Goal: Check status: Verify the current state of an ongoing process or item

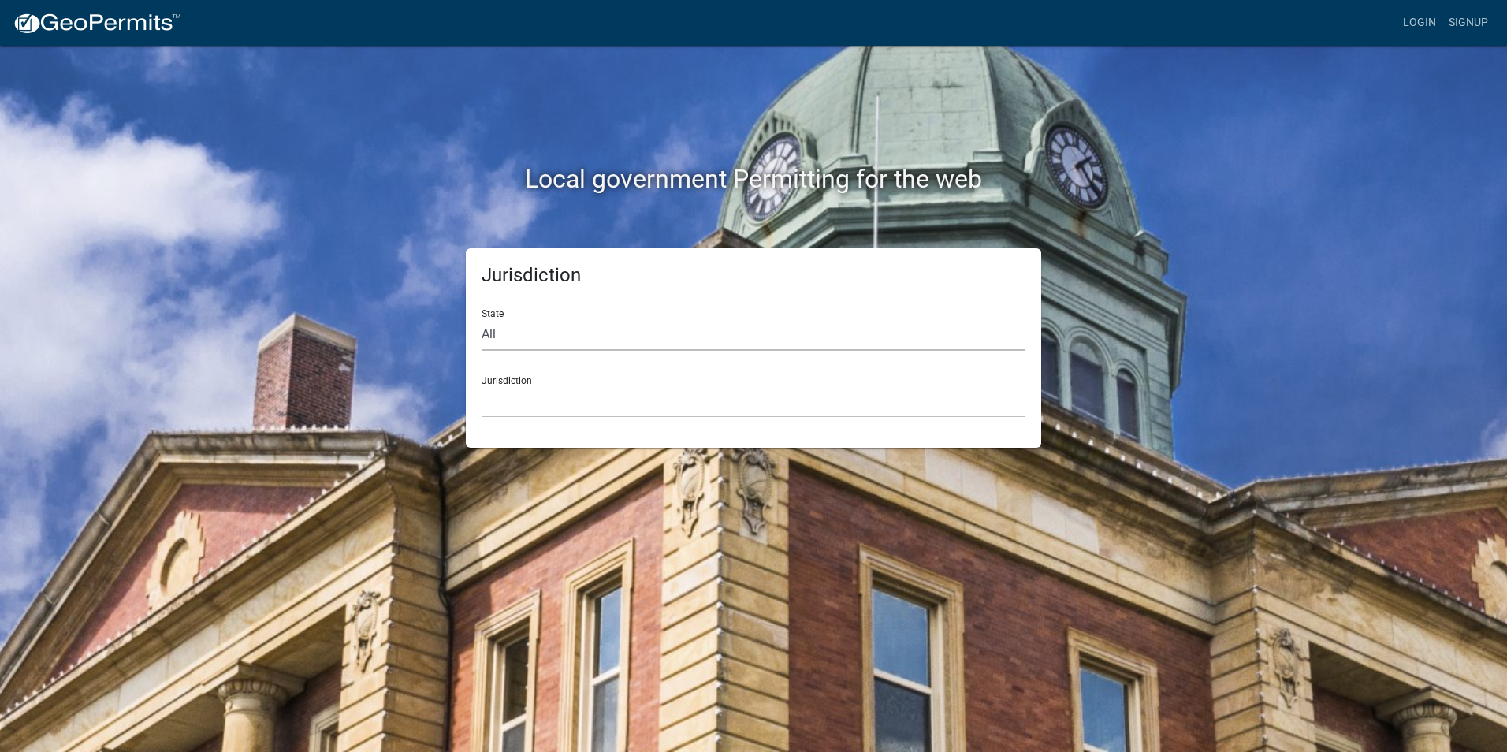
click at [553, 330] on select "All [US_STATE] [US_STATE] [US_STATE] [US_STATE] [US_STATE] [US_STATE] [US_STATE…" at bounding box center [753, 334] width 544 height 32
select select "[US_STATE]"
click at [481, 318] on select "All [US_STATE] [US_STATE] [US_STATE] [US_STATE] [US_STATE] [US_STATE] [US_STATE…" at bounding box center [753, 334] width 544 height 32
click at [576, 407] on select "City of [GEOGRAPHIC_DATA], [US_STATE] City of [GEOGRAPHIC_DATA], [US_STATE] Cit…" at bounding box center [753, 401] width 544 height 32
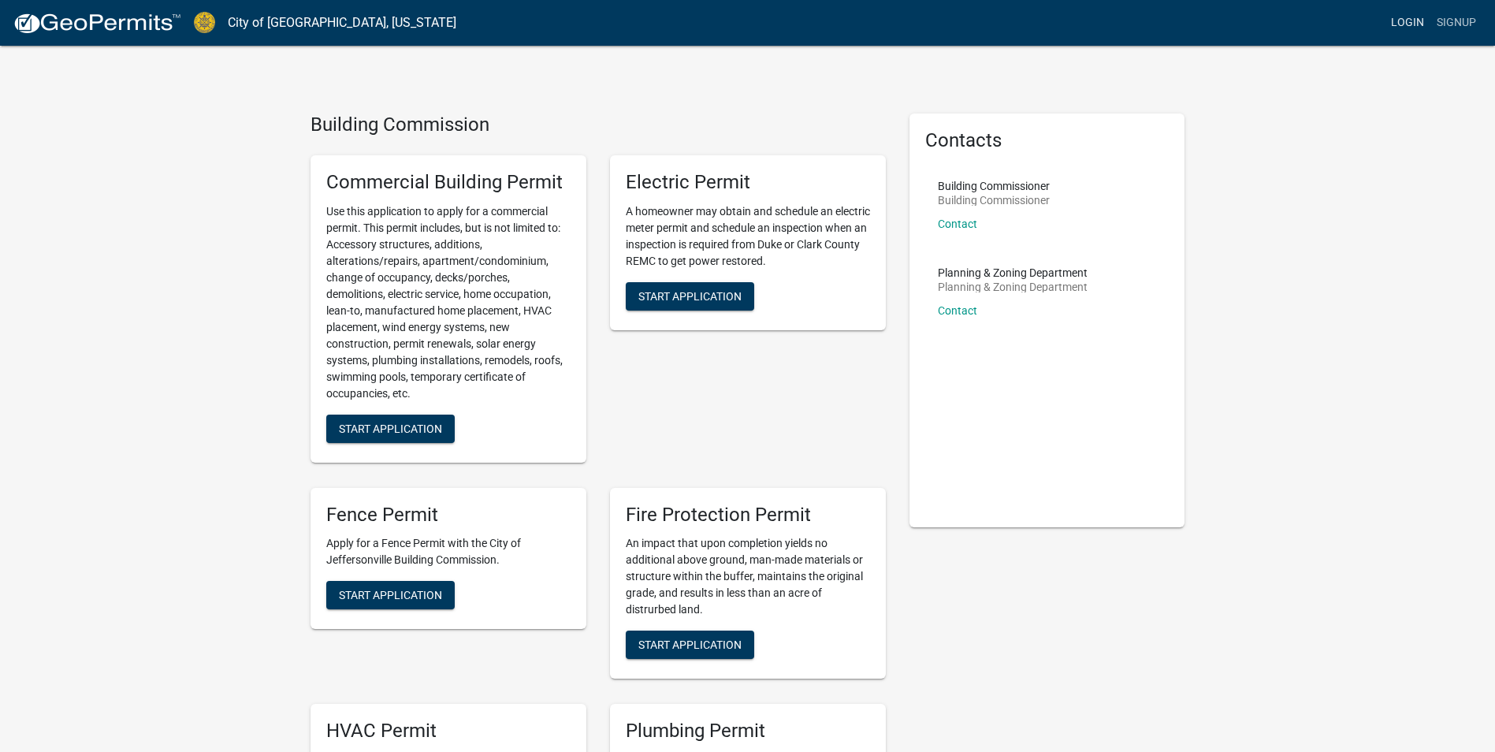
click at [1411, 20] on link "Login" at bounding box center [1407, 23] width 46 height 30
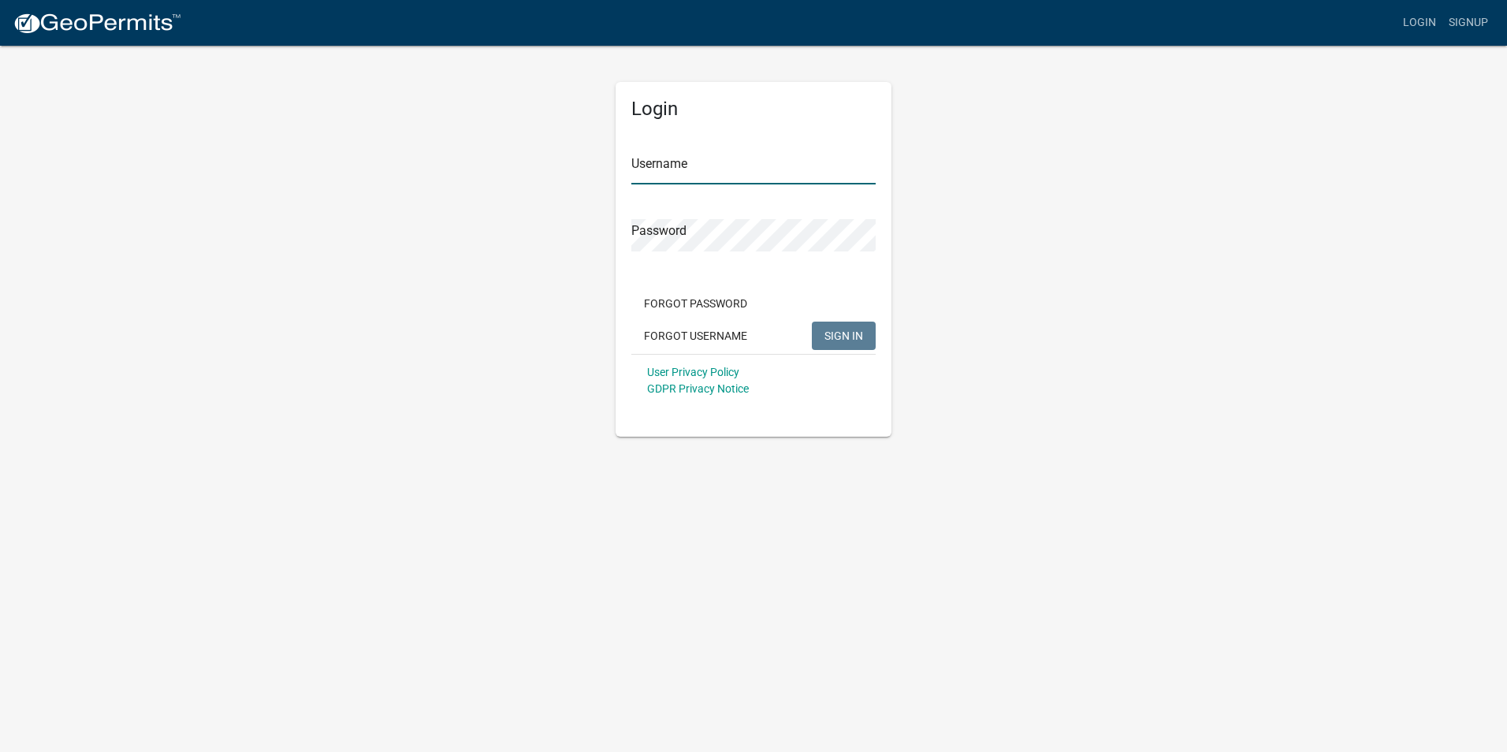
click at [682, 163] on input "Username" at bounding box center [753, 168] width 244 height 32
paste input "RdB1"
type input "RdB1"
click at [855, 334] on span "SIGN IN" at bounding box center [843, 335] width 39 height 13
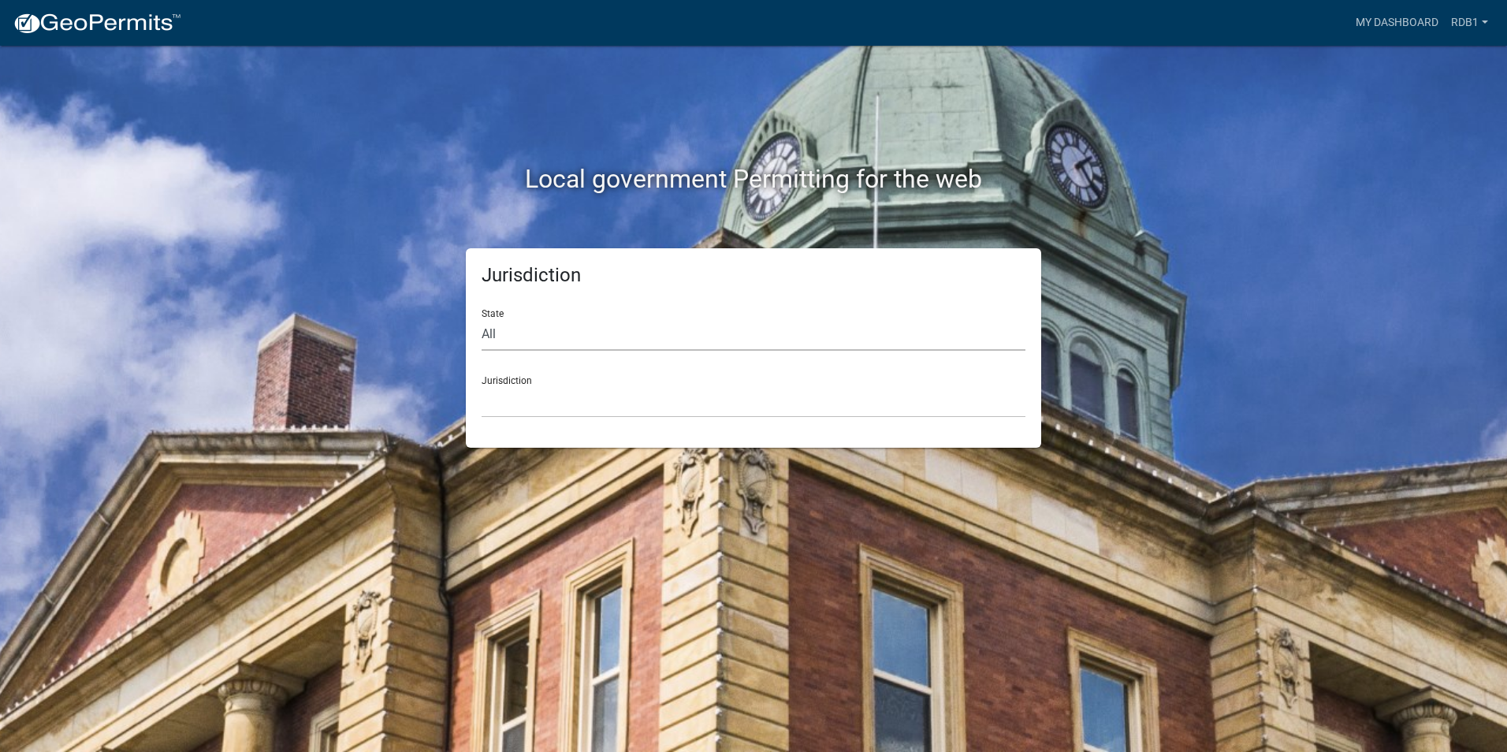
click at [916, 326] on select "All [US_STATE] [US_STATE] [US_STATE] [US_STATE] [US_STATE] [US_STATE] [US_STATE…" at bounding box center [753, 334] width 544 height 32
click at [1381, 288] on div "Local government Permitting for the web Jurisdiction State All [US_STATE] [US_S…" at bounding box center [753, 376] width 1507 height 752
click at [1370, 25] on link "My Dashboard" at bounding box center [1396, 23] width 95 height 30
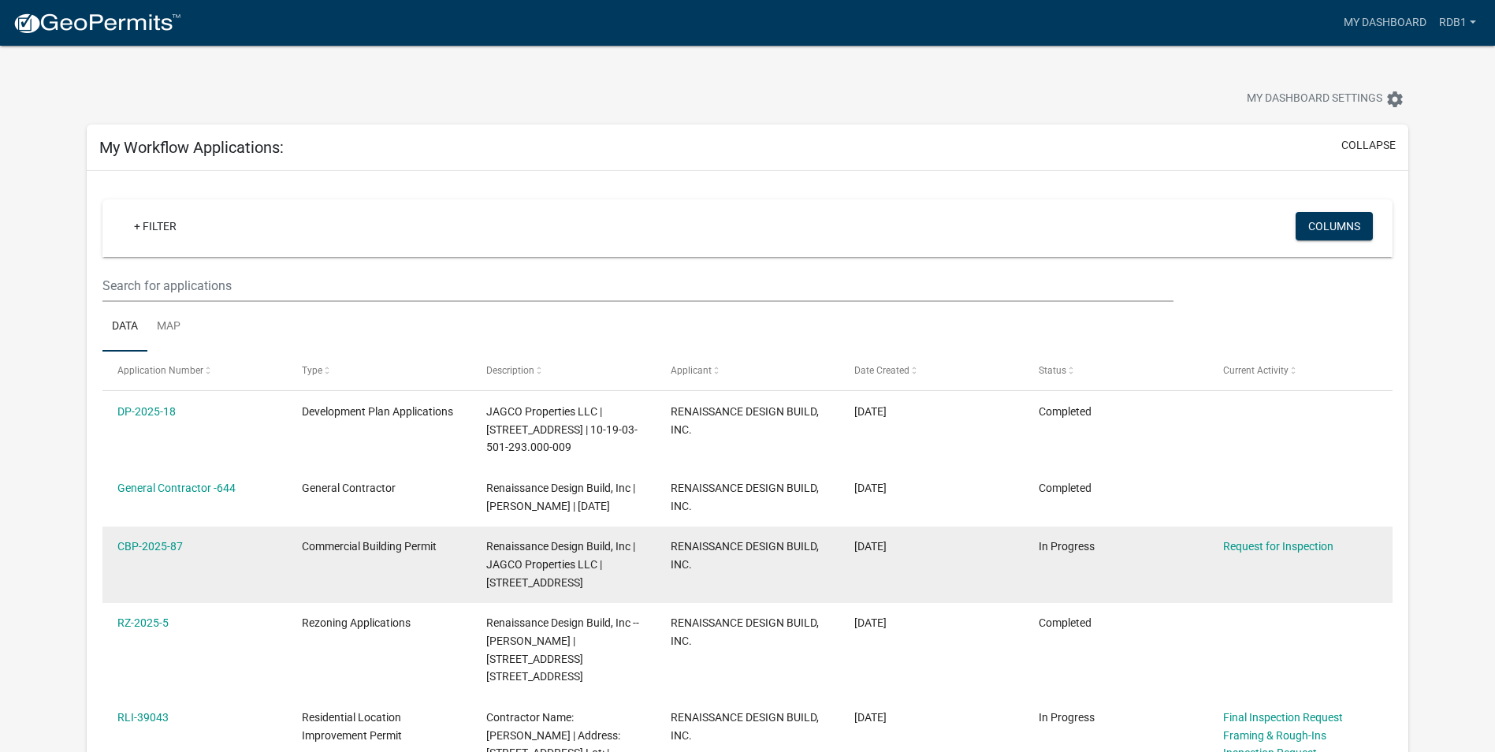
click at [170, 570] on datatable-body-cell "CBP-2025-87" at bounding box center [194, 564] width 184 height 76
click at [169, 544] on link "CBP-2025-87" at bounding box center [149, 546] width 65 height 13
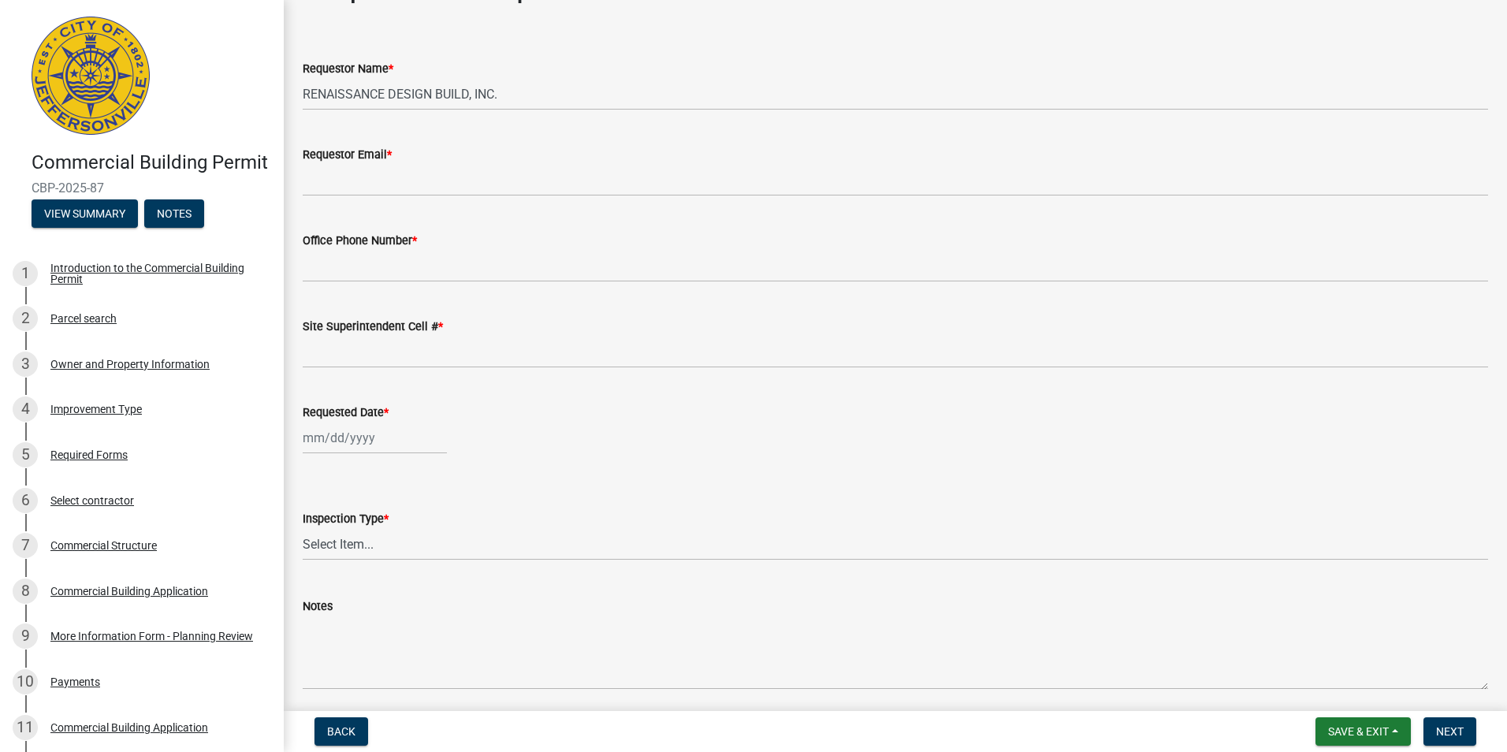
scroll to position [110, 0]
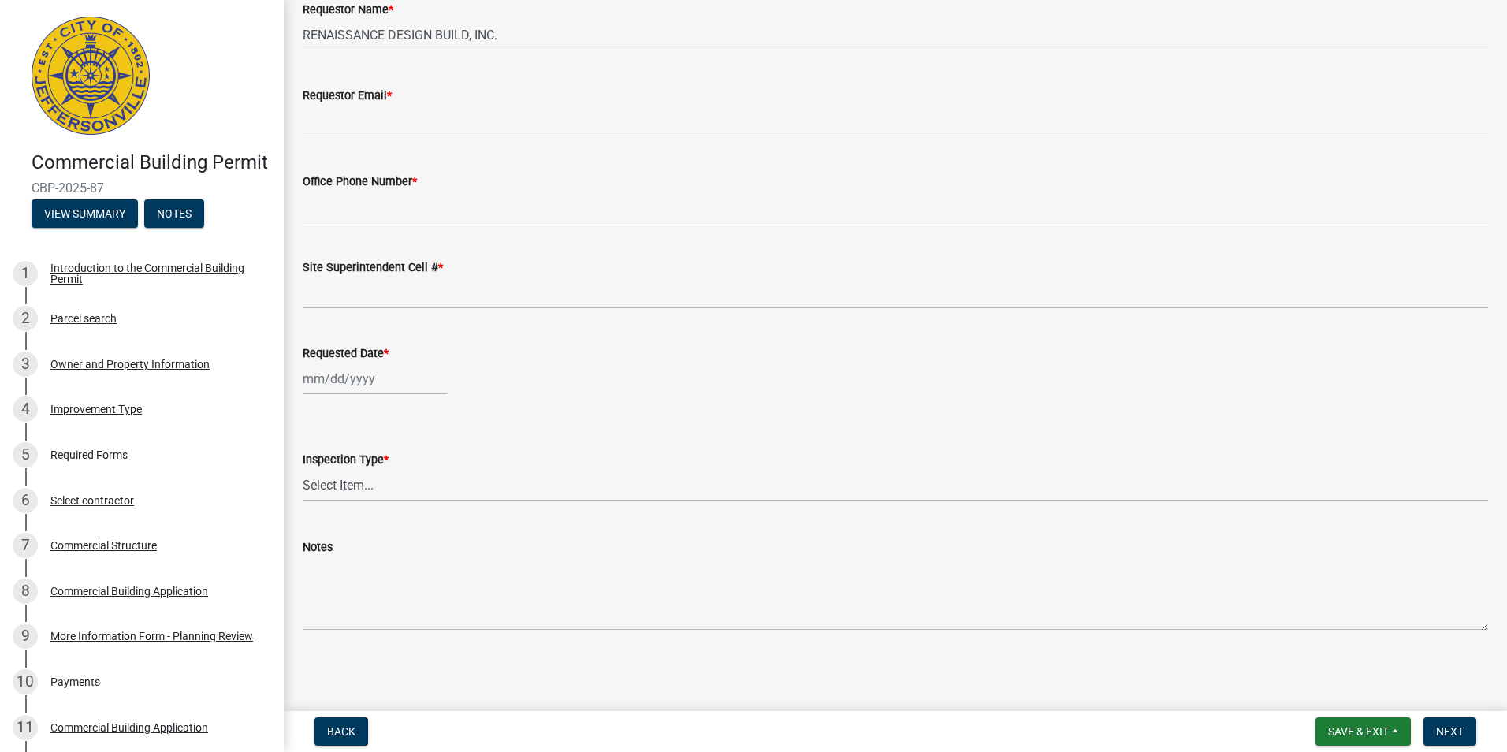
click at [511, 481] on select "Select Item... Footer Foundation Framing Final Misc" at bounding box center [895, 485] width 1185 height 32
click at [577, 411] on div "Inspection Type * Select Item... Footer Foundation Framing Final Misc" at bounding box center [895, 455] width 1185 height 92
click at [605, 482] on select "Select Item... Footer Foundation Framing Final Misc" at bounding box center [895, 485] width 1185 height 32
click at [561, 438] on form "Inspection Type * Select Item... Footer Foundation Framing Final Misc" at bounding box center [895, 466] width 1185 height 70
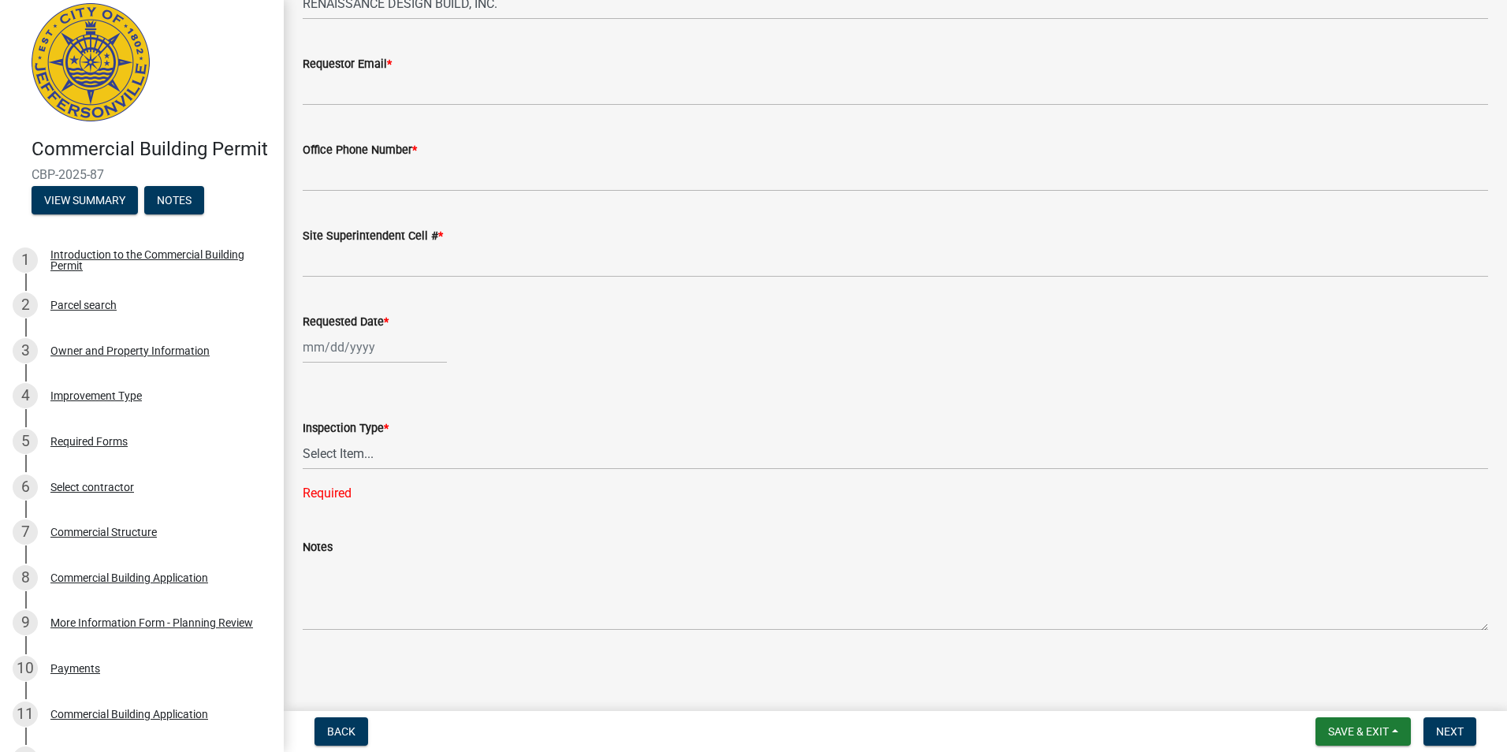
scroll to position [0, 0]
